Goal: Task Accomplishment & Management: Manage account settings

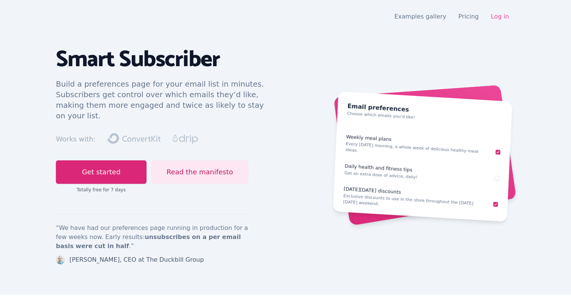
click at [494, 17] on link "Log in" at bounding box center [500, 16] width 18 height 7
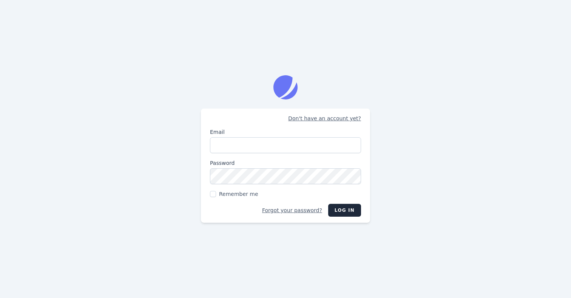
click at [293, 142] on input "Email" at bounding box center [285, 145] width 151 height 16
type input "[EMAIL_ADDRESS][DOMAIN_NAME]"
click at [350, 207] on button "Log in" at bounding box center [344, 210] width 33 height 13
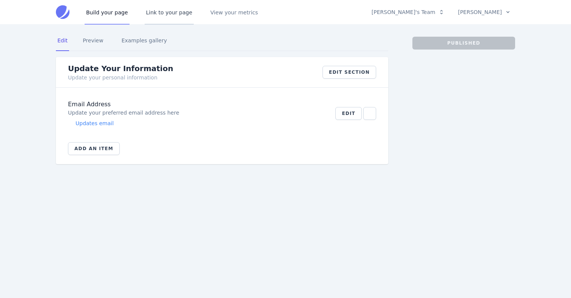
click at [168, 17] on link "Link to your page" at bounding box center [169, 12] width 49 height 25
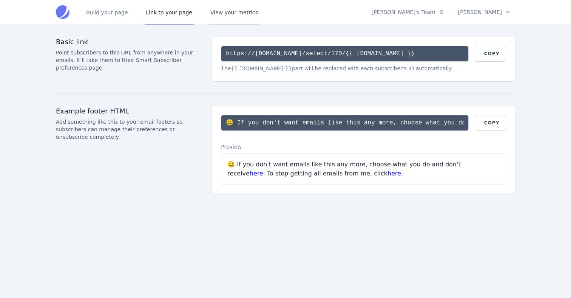
click at [224, 15] on link "View your metrics" at bounding box center [234, 12] width 51 height 25
click at [489, 15] on button "[PERSON_NAME]" at bounding box center [484, 12] width 62 height 13
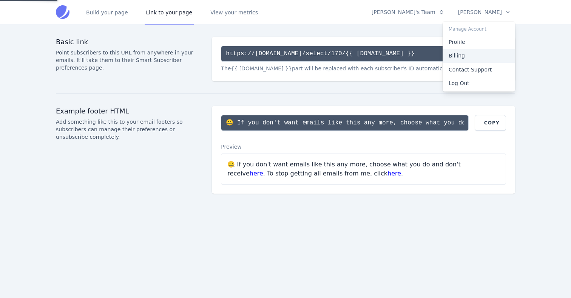
click at [463, 54] on link "Billing" at bounding box center [479, 56] width 73 height 14
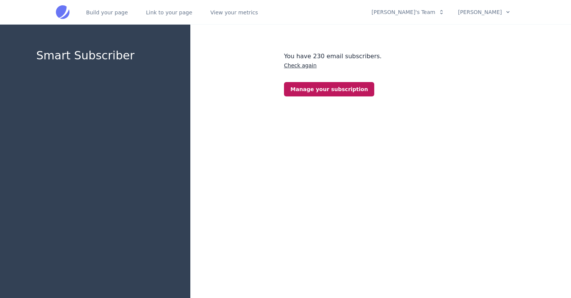
click at [329, 90] on link "Manage your subscription" at bounding box center [329, 89] width 90 height 14
